Goal: Task Accomplishment & Management: Use online tool/utility

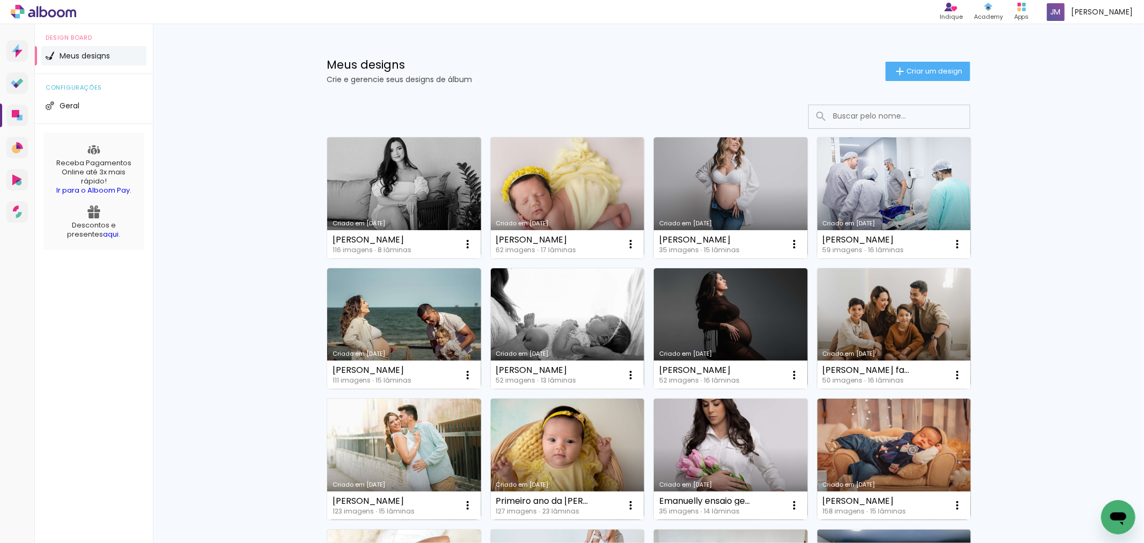
click at [392, 199] on link "Criado em [DATE]" at bounding box center [404, 197] width 154 height 121
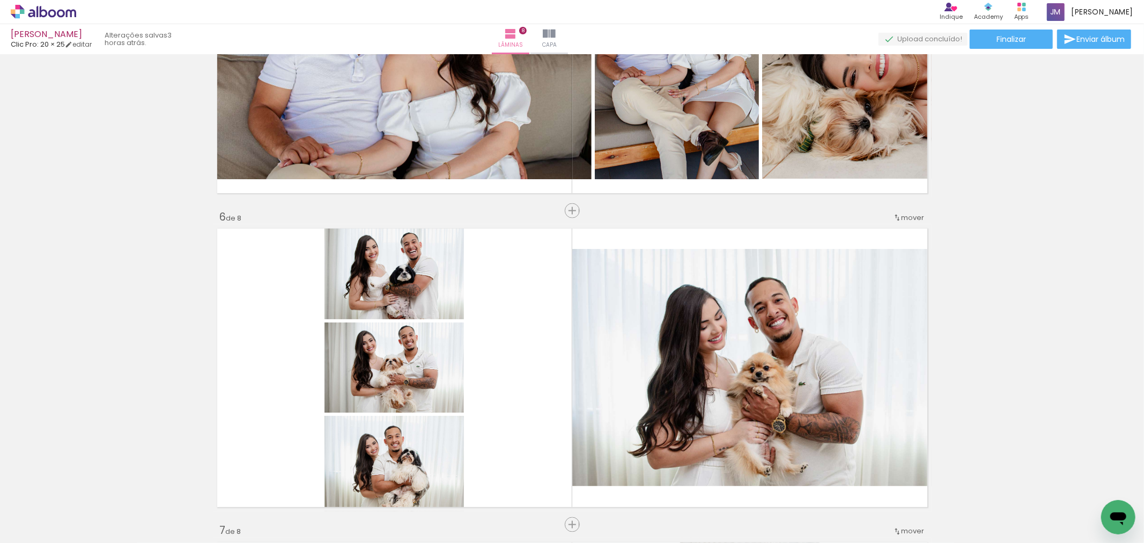
scroll to position [1550, 0]
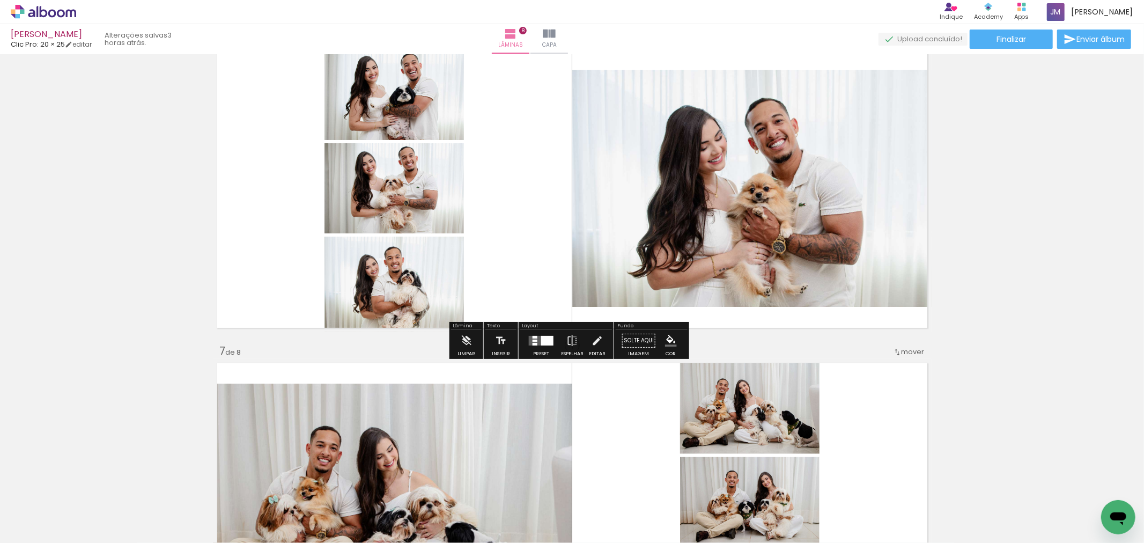
scroll to position [1550, 0]
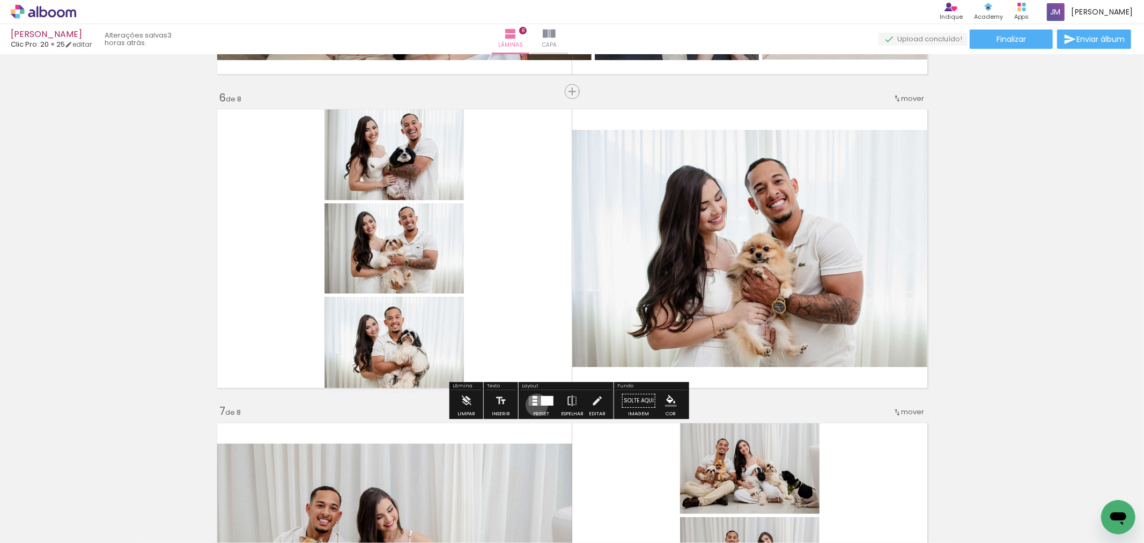
click at [534, 405] on div at bounding box center [535, 404] width 5 height 3
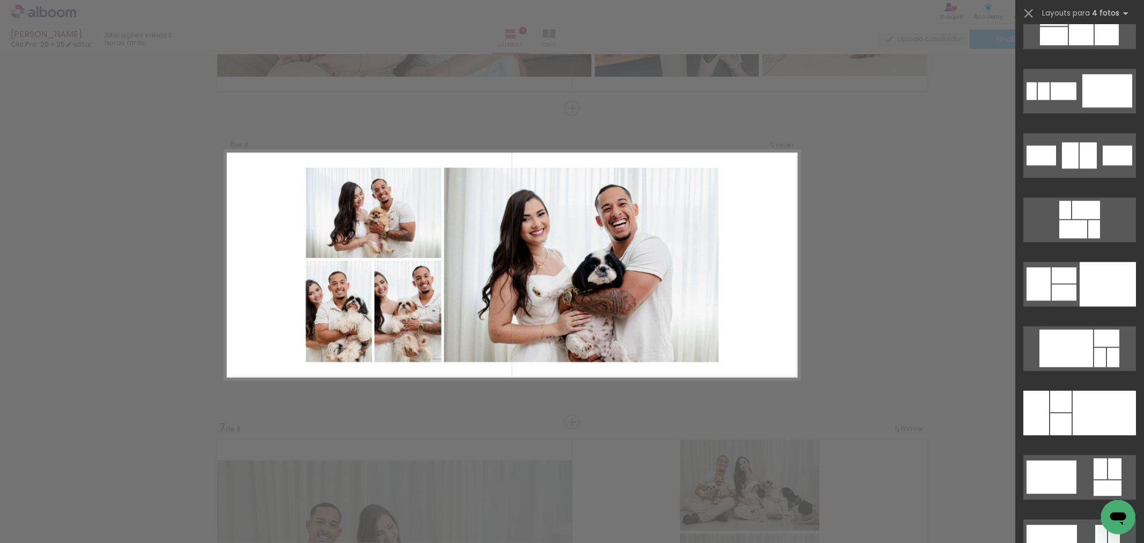
scroll to position [12817, 0]
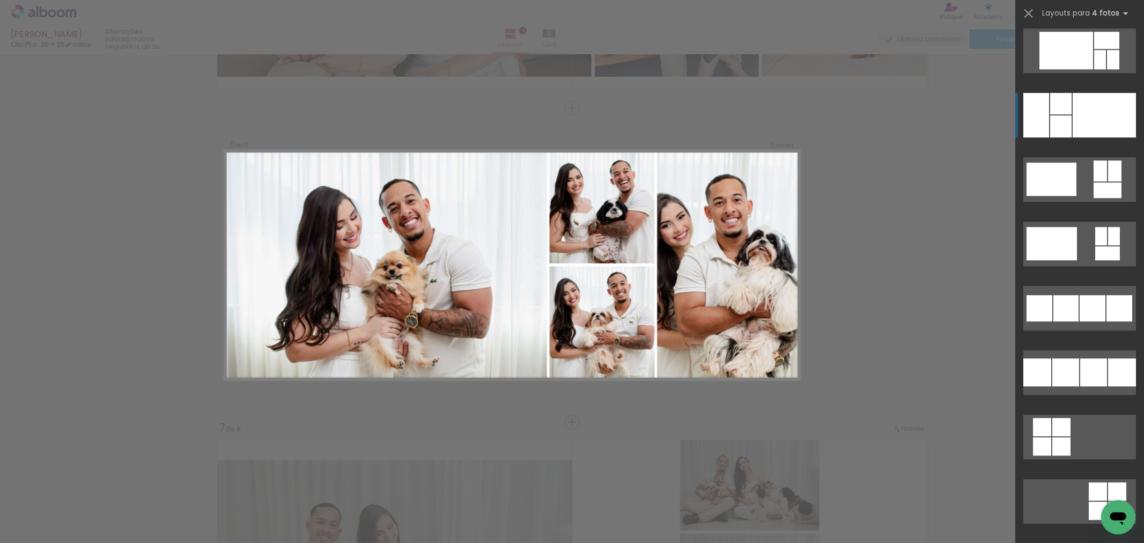
click at [1065, 121] on div at bounding box center [1061, 126] width 21 height 22
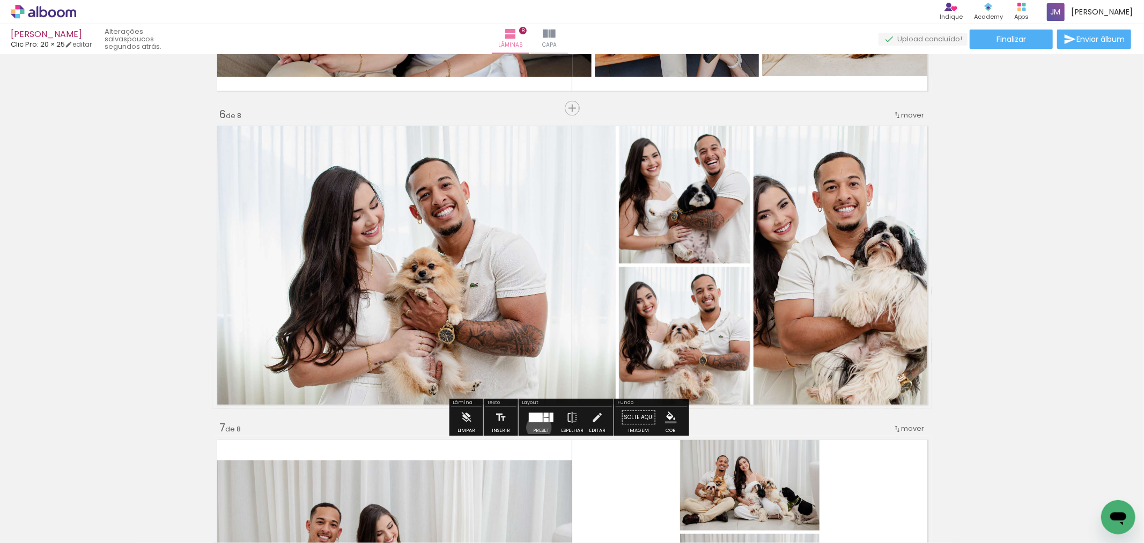
click at [537, 427] on div at bounding box center [541, 417] width 29 height 21
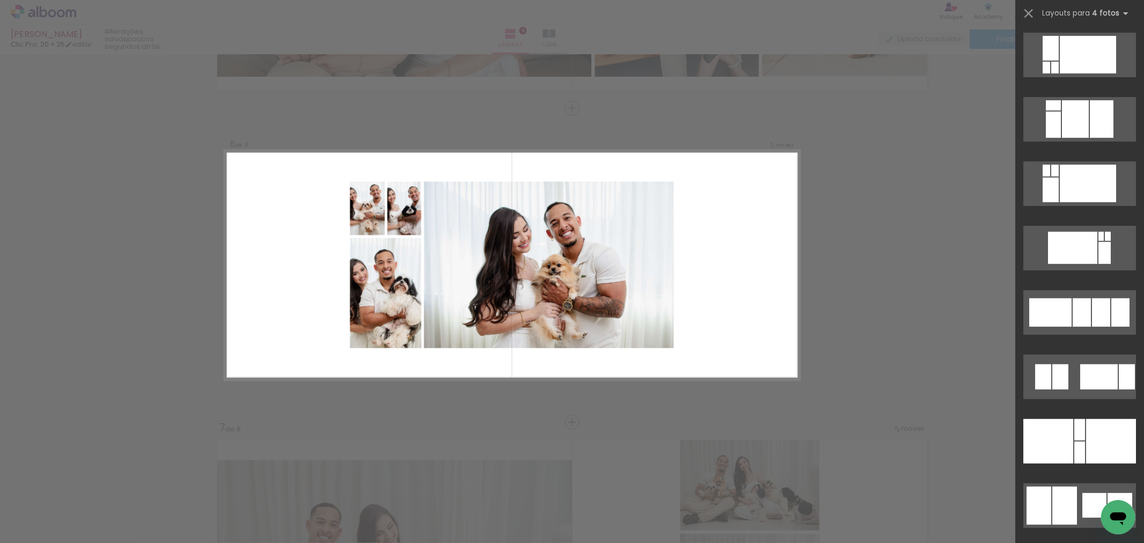
scroll to position [18064, 0]
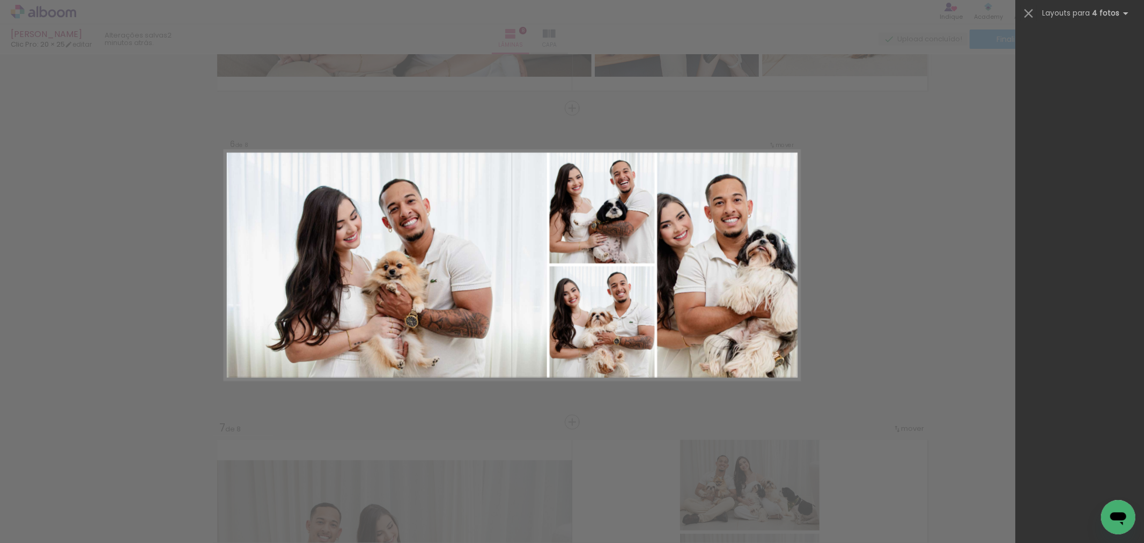
scroll to position [18064, 0]
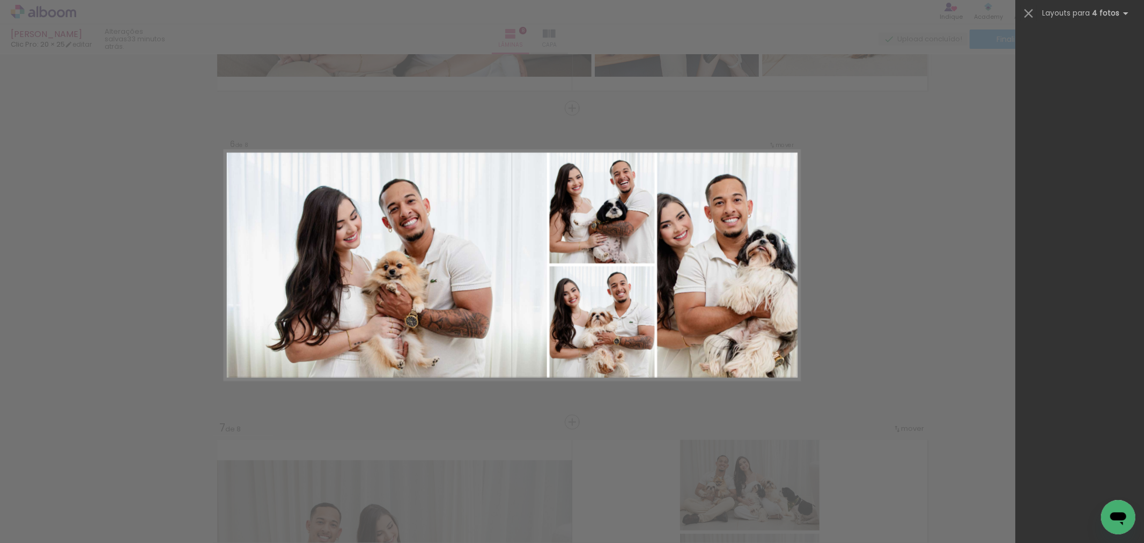
scroll to position [18064, 0]
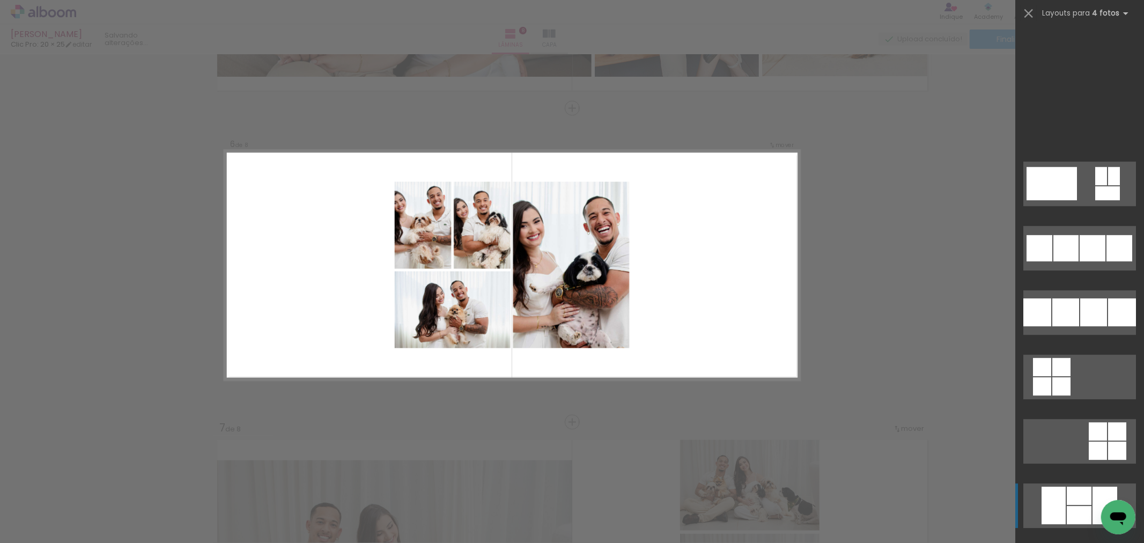
scroll to position [13328, 0]
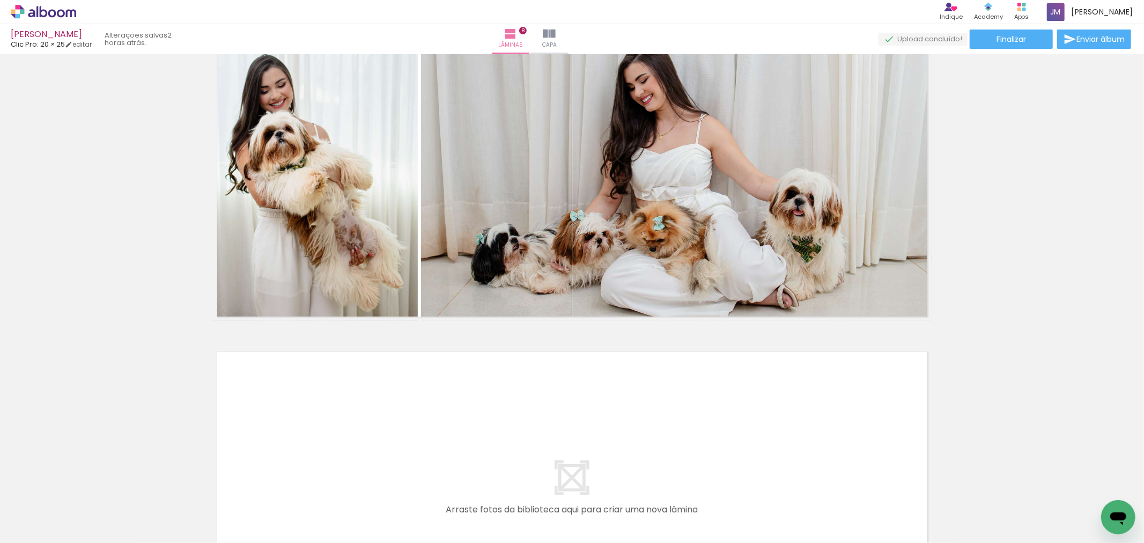
scroll to position [2189, 0]
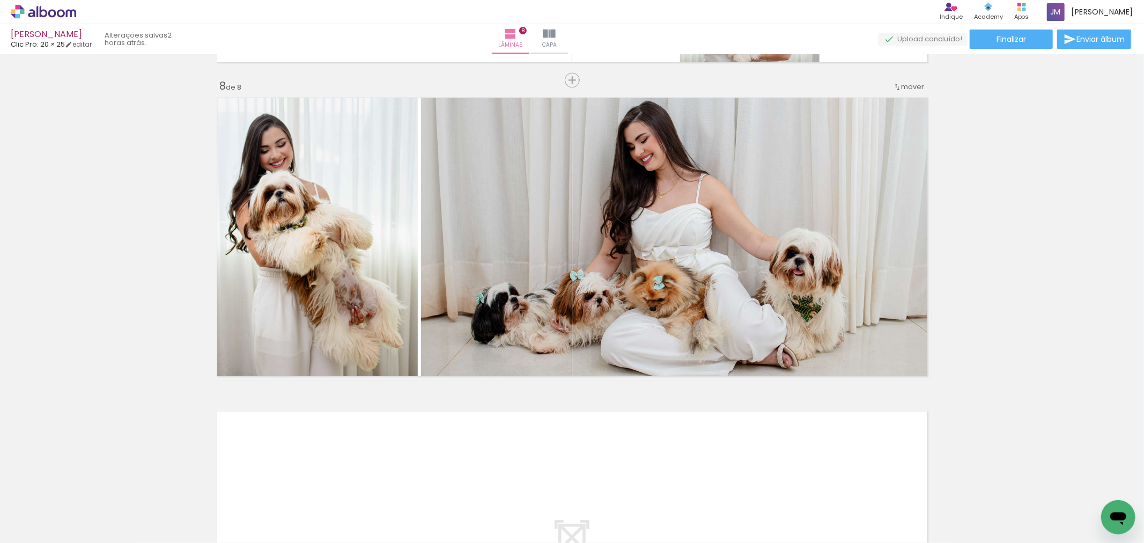
scroll to position [13328, 0]
